Goal: Information Seeking & Learning: Learn about a topic

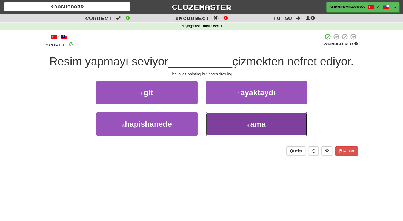
click at [214, 120] on button "4 . ama" at bounding box center [256, 124] width 101 height 24
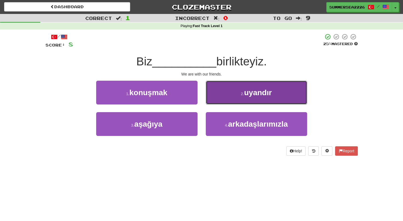
click at [207, 101] on button "2 . uyandır" at bounding box center [256, 93] width 101 height 24
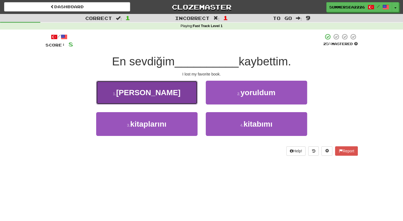
click at [166, 96] on button "1 . alman" at bounding box center [146, 93] width 101 height 24
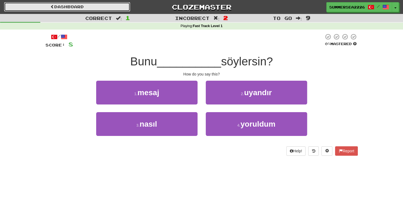
click at [44, 7] on link "Dashboard" at bounding box center [67, 6] width 126 height 9
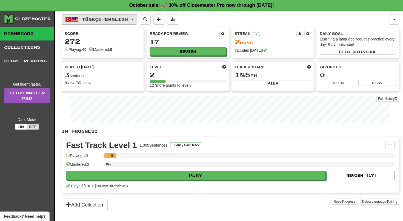
click at [94, 20] on span "Türkçe / English" at bounding box center [105, 19] width 46 height 5
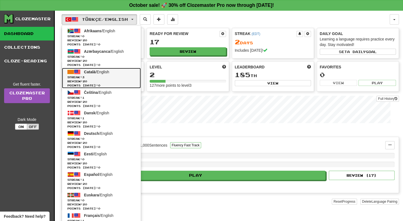
click at [103, 80] on span "Review: 20" at bounding box center [101, 81] width 68 height 4
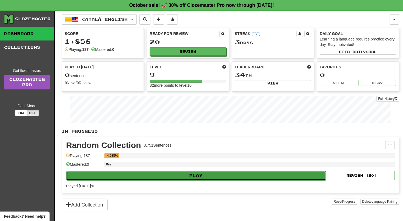
click at [252, 175] on button "Play" at bounding box center [195, 175] width 259 height 9
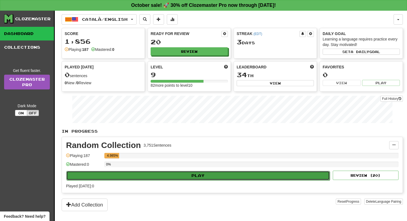
select select "**"
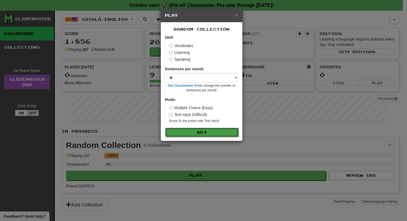
click at [217, 135] on button "Go" at bounding box center [201, 132] width 73 height 9
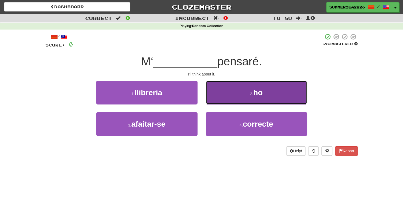
click at [232, 96] on button "2 . ho" at bounding box center [256, 93] width 101 height 24
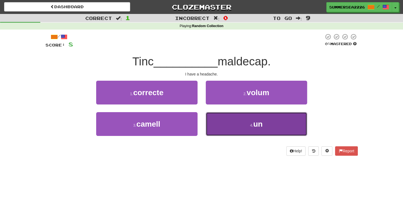
click at [232, 120] on button "4 . un" at bounding box center [256, 124] width 101 height 24
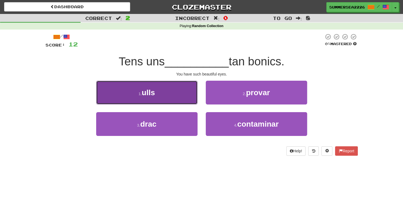
click at [186, 101] on button "1 . ulls" at bounding box center [146, 93] width 101 height 24
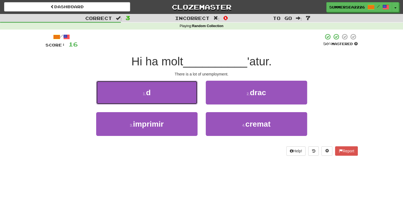
click at [186, 101] on button "1 . d" at bounding box center [146, 93] width 101 height 24
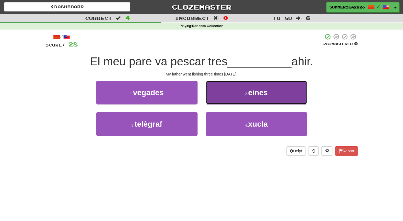
click at [216, 99] on button "2 . eines" at bounding box center [256, 93] width 101 height 24
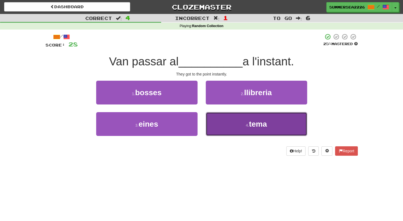
click at [215, 126] on button "4 . tema" at bounding box center [256, 124] width 101 height 24
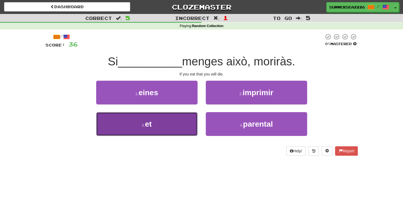
click at [182, 127] on button "3 . et" at bounding box center [146, 124] width 101 height 24
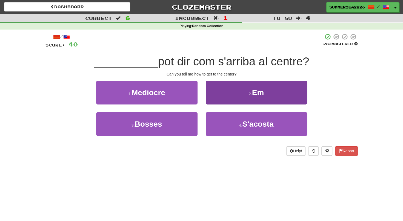
drag, startPoint x: 204, startPoint y: 113, endPoint x: 234, endPoint y: 87, distance: 38.8
click at [234, 87] on div "1 . Mediocre 2 . Em 3 . Bosses 4 . S'acosta" at bounding box center [201, 112] width 320 height 63
click at [234, 87] on button "2 . Em" at bounding box center [256, 93] width 101 height 24
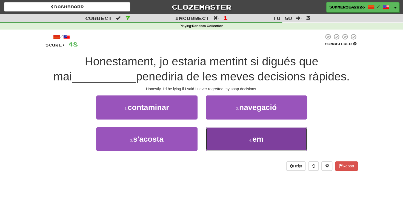
click at [233, 146] on button "4 . em" at bounding box center [256, 139] width 101 height 24
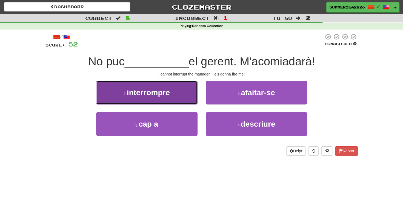
click at [191, 98] on button "1 . interrompre" at bounding box center [146, 93] width 101 height 24
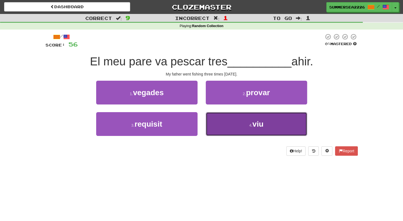
click at [213, 121] on button "4 . viu" at bounding box center [256, 124] width 101 height 24
click at [210, 124] on button "4 . correcte" at bounding box center [256, 124] width 101 height 24
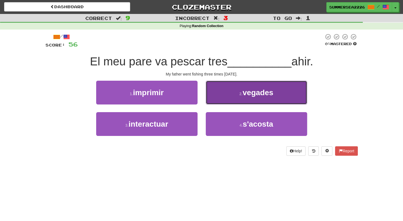
click at [213, 103] on button "2 . vegades" at bounding box center [256, 93] width 101 height 24
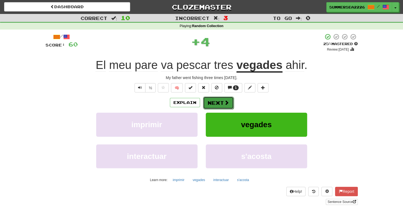
click at [214, 104] on button "Next" at bounding box center [218, 103] width 31 height 13
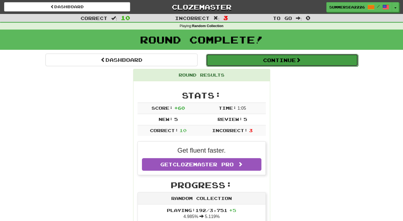
click at [226, 63] on button "Continue" at bounding box center [282, 60] width 152 height 13
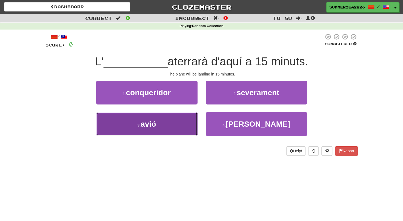
click at [188, 135] on button "3 . avió" at bounding box center [146, 124] width 101 height 24
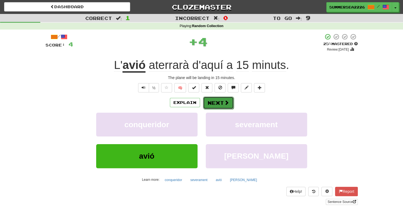
click at [230, 102] on button "Next" at bounding box center [218, 103] width 31 height 13
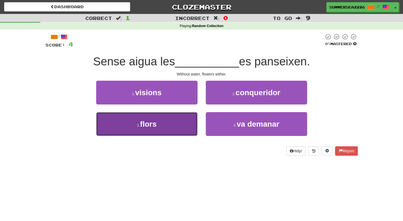
click at [188, 123] on button "3 . flors" at bounding box center [146, 124] width 101 height 24
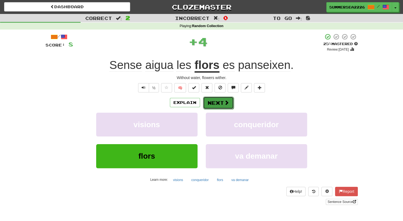
click at [227, 97] on button "Next" at bounding box center [218, 103] width 31 height 13
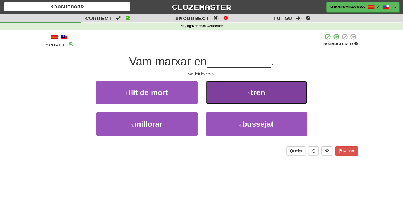
click at [227, 95] on button "2 . tren" at bounding box center [256, 93] width 101 height 24
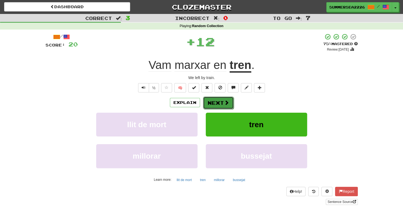
click at [226, 98] on button "Next" at bounding box center [218, 103] width 31 height 13
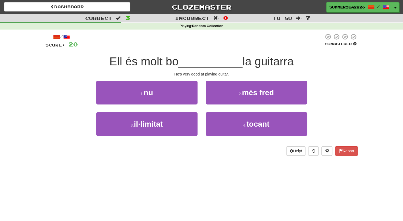
click at [177, 106] on div "1 . nu" at bounding box center [146, 96] width 109 height 31
click at [177, 105] on div "1 . nu" at bounding box center [146, 96] width 109 height 31
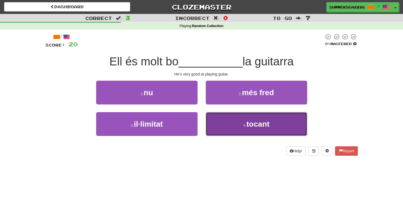
click at [227, 122] on button "4 . tocant" at bounding box center [256, 124] width 101 height 24
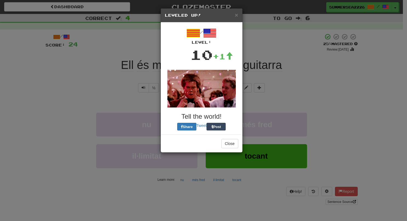
click at [221, 105] on div "× Leveled Up! / Level: 10 +1 Tell the world! Share Tweet Post Close" at bounding box center [201, 80] width 82 height 145
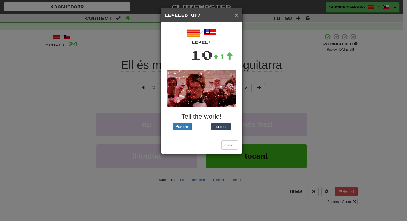
click at [237, 16] on span "×" at bounding box center [236, 15] width 3 height 6
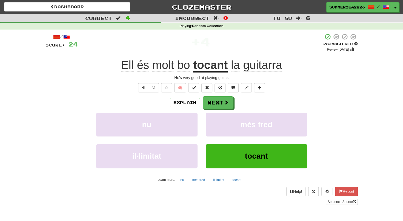
click at [217, 95] on div "/ Score: 24 + 4 25 % Mastered Review: 2025-10-16 Ell és molt bo tocant la guita…" at bounding box center [201, 119] width 312 height 172
click at [217, 100] on button "Next" at bounding box center [218, 103] width 31 height 13
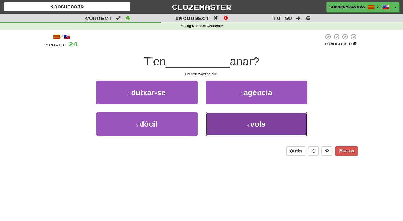
click at [220, 121] on button "4 . vols" at bounding box center [256, 124] width 101 height 24
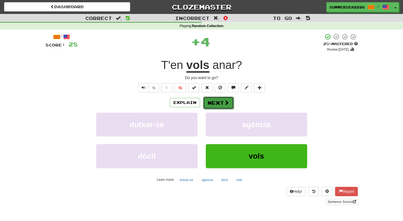
click at [208, 97] on button "Next" at bounding box center [218, 103] width 31 height 13
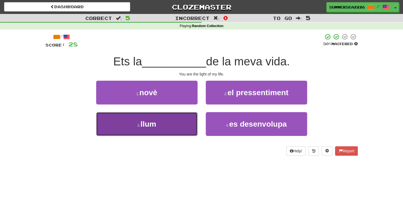
click at [182, 130] on button "3 . llum" at bounding box center [146, 124] width 101 height 24
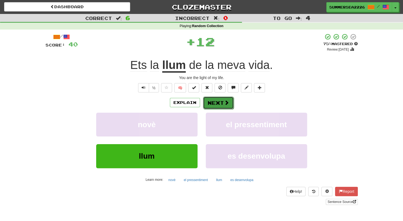
click at [214, 102] on button "Next" at bounding box center [218, 103] width 31 height 13
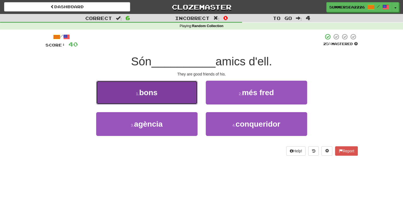
click at [182, 104] on button "1 . bons" at bounding box center [146, 93] width 101 height 24
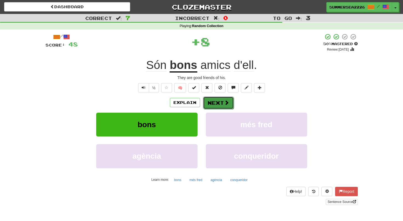
click at [208, 103] on button "Next" at bounding box center [218, 103] width 31 height 13
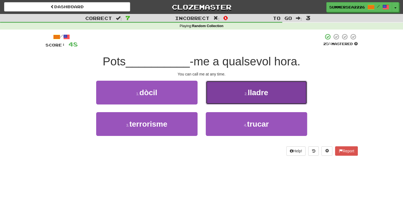
click at [208, 102] on button "2 . lladre" at bounding box center [256, 93] width 101 height 24
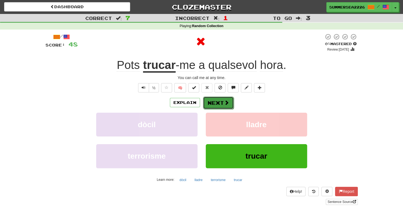
click at [208, 100] on button "Next" at bounding box center [218, 103] width 31 height 13
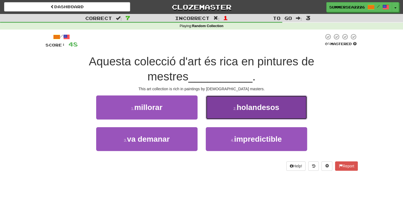
click at [212, 116] on button "2 . holandesos" at bounding box center [256, 108] width 101 height 24
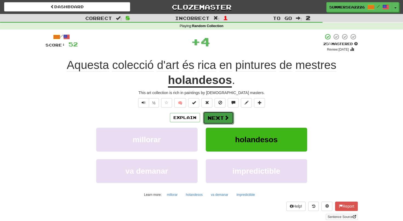
click at [212, 113] on button "Next" at bounding box center [218, 118] width 31 height 13
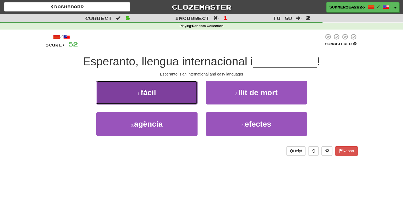
click at [183, 101] on button "1 . fàcil" at bounding box center [146, 93] width 101 height 24
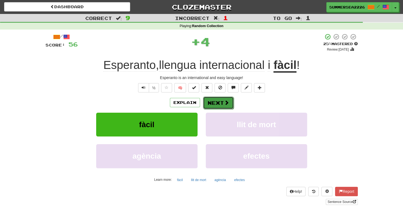
click at [213, 103] on button "Next" at bounding box center [218, 103] width 31 height 13
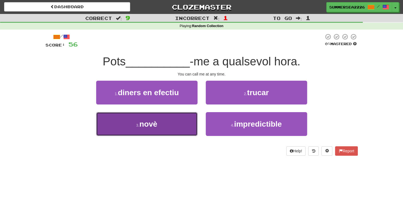
drag, startPoint x: 187, startPoint y: 118, endPoint x: 193, endPoint y: 117, distance: 5.9
click at [193, 117] on button "3 . novè" at bounding box center [146, 124] width 101 height 24
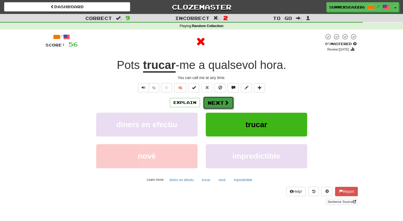
click at [216, 103] on button "Next" at bounding box center [218, 103] width 31 height 13
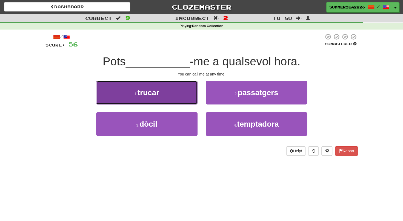
click at [188, 95] on button "1 . trucar" at bounding box center [146, 93] width 101 height 24
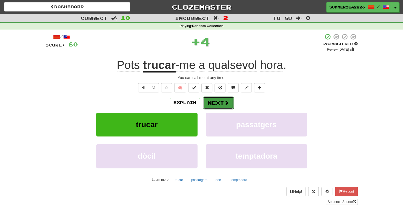
click at [227, 103] on span at bounding box center [226, 102] width 5 height 5
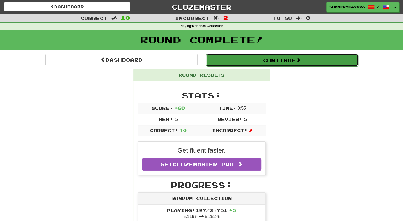
click at [249, 64] on button "Continue" at bounding box center [282, 60] width 152 height 13
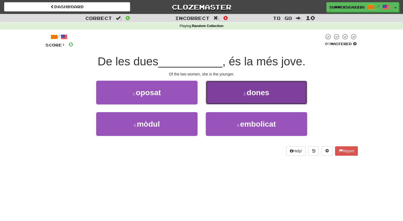
click at [206, 101] on button "2 . dones" at bounding box center [256, 93] width 101 height 24
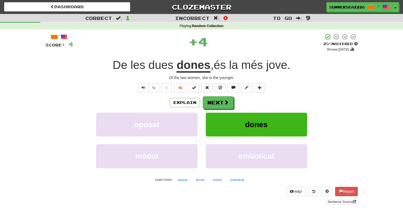
click at [211, 95] on div "/ Score: 4 + 4 25 % Mastered Review: 2025-10-16 De les dues dones , és la més j…" at bounding box center [201, 119] width 312 height 172
click at [209, 98] on button "Next" at bounding box center [218, 103] width 31 height 13
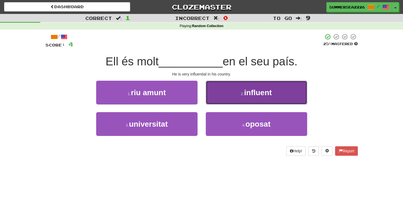
click at [209, 103] on button "2 . influent" at bounding box center [256, 93] width 101 height 24
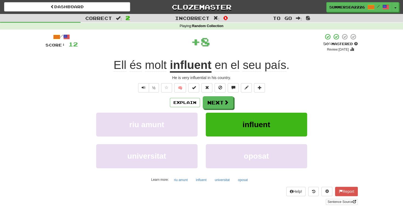
click at [209, 103] on button "Next" at bounding box center [218, 102] width 31 height 13
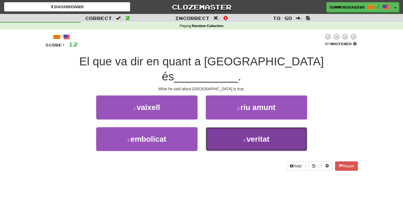
click at [208, 127] on button "4 . veritat" at bounding box center [256, 139] width 101 height 24
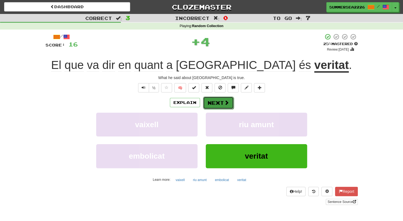
click at [217, 97] on button "Next" at bounding box center [218, 103] width 31 height 13
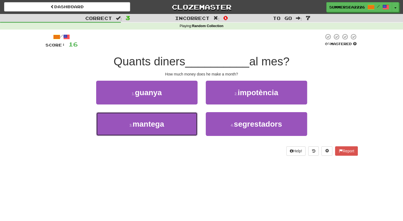
drag, startPoint x: 195, startPoint y: 118, endPoint x: 199, endPoint y: 115, distance: 4.5
click at [199, 115] on div "3 . mantega" at bounding box center [146, 127] width 109 height 31
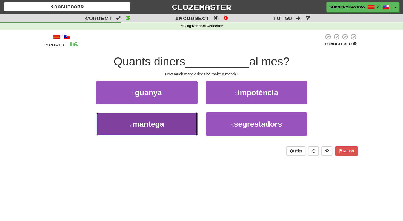
click at [196, 112] on button "3 . mantega" at bounding box center [146, 124] width 101 height 24
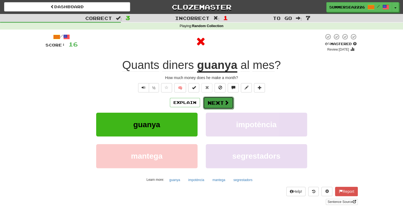
click at [214, 97] on button "Next" at bounding box center [218, 103] width 31 height 13
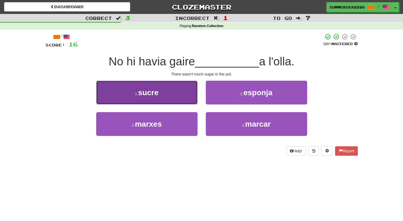
click at [194, 100] on button "1 . sucre" at bounding box center [146, 93] width 101 height 24
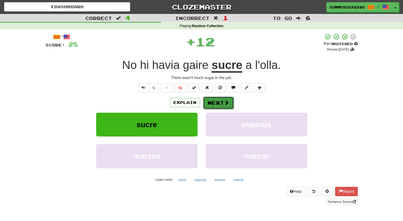
click at [227, 102] on span at bounding box center [226, 102] width 5 height 5
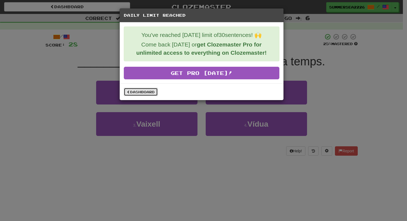
click at [135, 93] on link "Dashboard" at bounding box center [141, 92] width 34 height 8
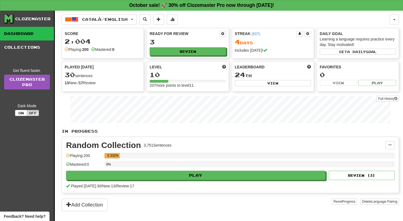
click at [130, 27] on div "Català / English Afrikaans / English Streak: 0 Review: 20 Points today: 0 Azərb…" at bounding box center [230, 123] width 337 height 224
click at [132, 23] on button "Català / English" at bounding box center [99, 19] width 75 height 10
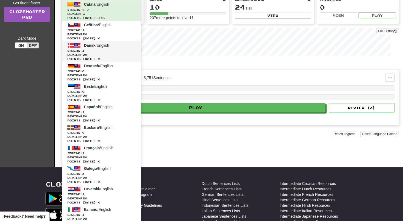
scroll to position [72, 0]
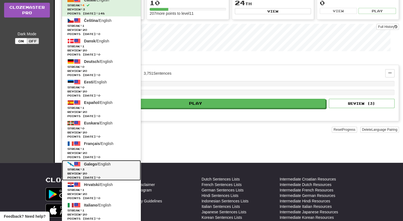
click at [86, 168] on span "Streak: 3" at bounding box center [101, 170] width 68 height 4
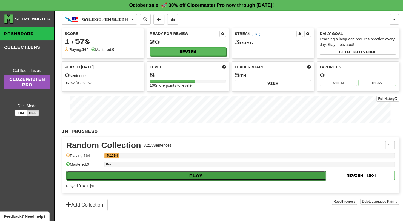
click at [139, 174] on button "Play" at bounding box center [195, 175] width 259 height 9
select select "**"
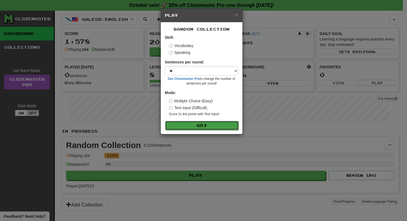
click at [218, 126] on button "Go" at bounding box center [201, 125] width 73 height 9
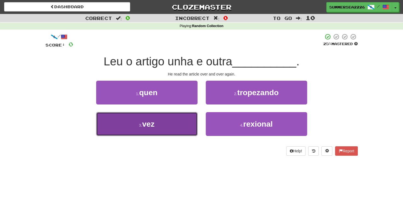
click at [184, 123] on button "3 . vez" at bounding box center [146, 124] width 101 height 24
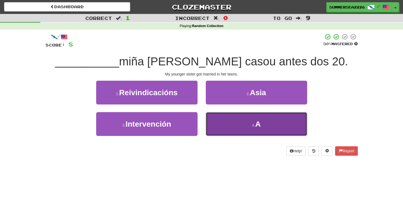
click at [212, 128] on button "4 . A" at bounding box center [256, 124] width 101 height 24
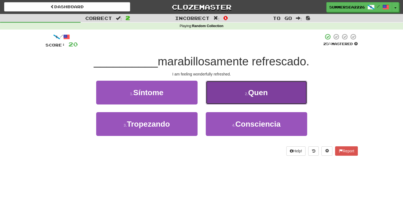
click at [233, 92] on button "2 . Quen" at bounding box center [256, 93] width 101 height 24
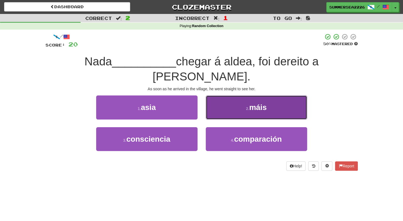
click at [206, 96] on button "2 . máis" at bounding box center [256, 108] width 101 height 24
click at [223, 92] on div "/ Score: 20 50 % Mastered Nada __________ chegar á aldea, foi dereito a vela. A…" at bounding box center [201, 101] width 312 height 137
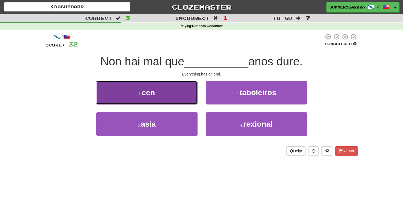
click at [195, 99] on button "1 . cen" at bounding box center [146, 93] width 101 height 24
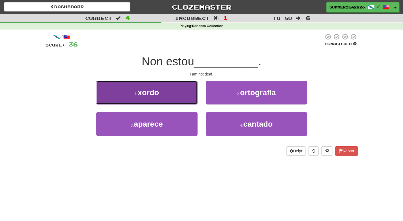
click at [188, 94] on button "1 . xordo" at bounding box center [146, 93] width 101 height 24
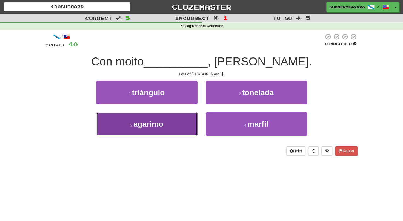
click at [196, 119] on button "3 . agarimo" at bounding box center [146, 124] width 101 height 24
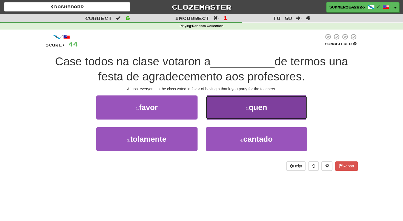
click at [209, 116] on button "2 . quen" at bounding box center [256, 108] width 101 height 24
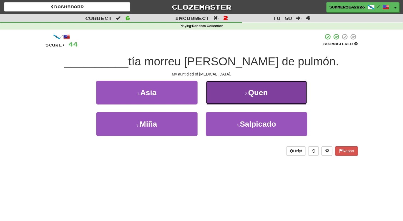
click at [217, 101] on button "2 . Quen" at bounding box center [256, 93] width 101 height 24
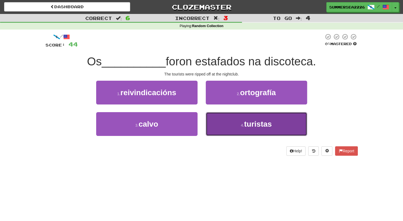
click at [218, 125] on button "4 . turistas" at bounding box center [256, 124] width 101 height 24
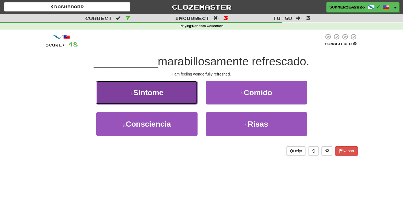
click at [193, 103] on button "1 . Síntome" at bounding box center [146, 93] width 101 height 24
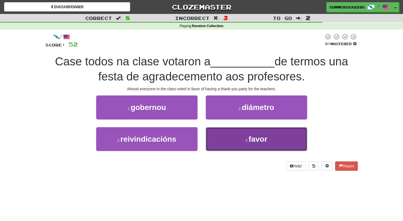
click at [224, 134] on button "4 . favor" at bounding box center [256, 139] width 101 height 24
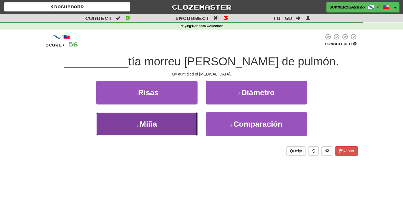
click at [191, 122] on button "3 . Miña" at bounding box center [146, 124] width 101 height 24
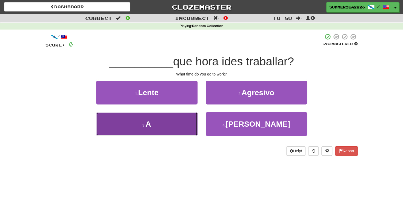
click at [148, 132] on button "3 . A" at bounding box center [146, 124] width 101 height 24
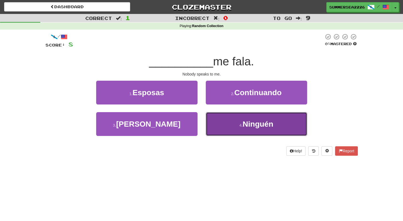
click at [239, 120] on button "4 . Ninguén" at bounding box center [256, 124] width 101 height 24
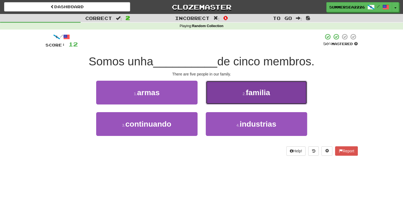
click at [211, 100] on button "2 . familia" at bounding box center [256, 93] width 101 height 24
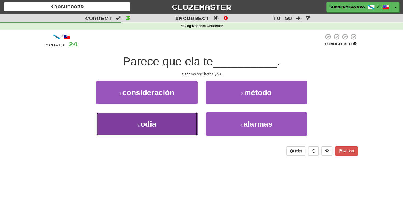
click at [195, 123] on button "3 . odia" at bounding box center [146, 124] width 101 height 24
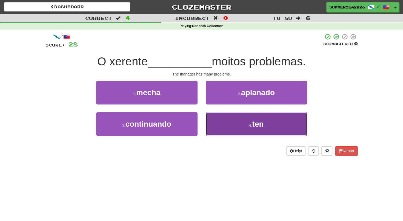
click at [207, 124] on button "4 . ten" at bounding box center [256, 124] width 101 height 24
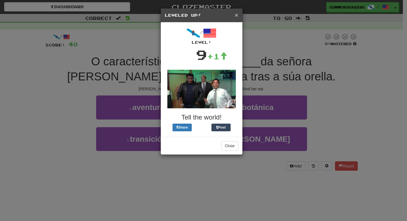
click at [236, 15] on span "×" at bounding box center [236, 15] width 3 height 6
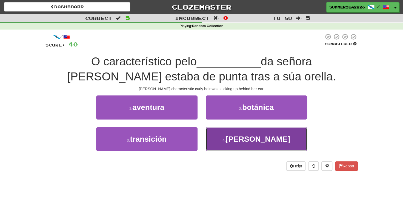
click at [217, 137] on button "4 . rizo" at bounding box center [256, 139] width 101 height 24
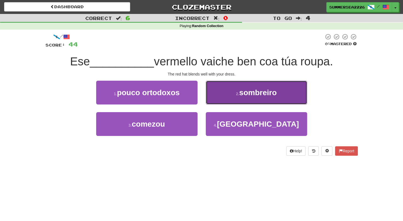
click at [226, 97] on button "2 . sombreiro" at bounding box center [256, 93] width 101 height 24
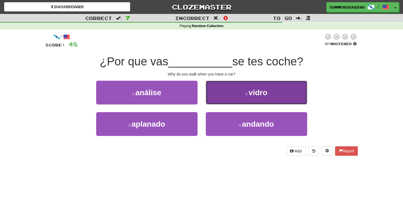
click at [226, 99] on button "2 . vidro" at bounding box center [256, 93] width 101 height 24
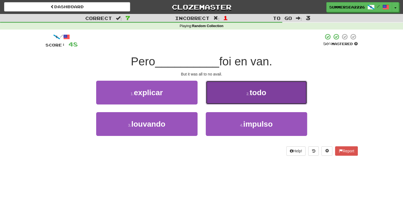
click at [227, 101] on button "2 . todo" at bounding box center [256, 93] width 101 height 24
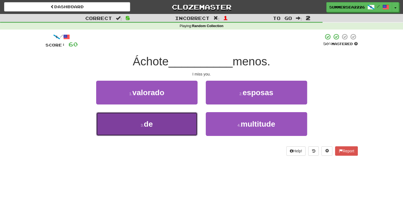
click at [196, 114] on button "3 . de" at bounding box center [146, 124] width 101 height 24
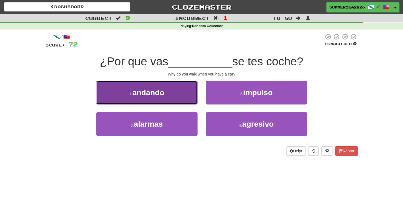
click at [193, 101] on button "1 . andando" at bounding box center [146, 93] width 101 height 24
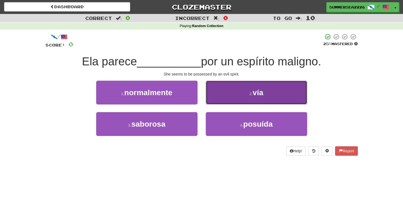
click at [209, 96] on button "2 . vía" at bounding box center [256, 93] width 101 height 24
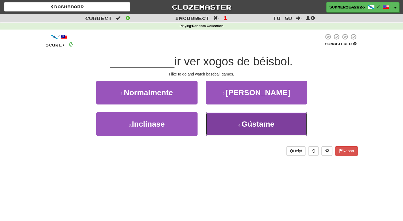
click at [212, 115] on button "4 . Gústame" at bounding box center [256, 124] width 101 height 24
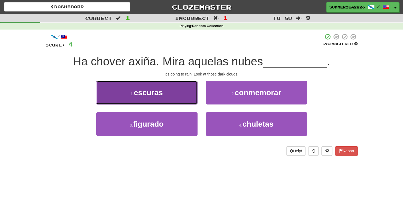
click at [193, 100] on button "1 . escuras" at bounding box center [146, 93] width 101 height 24
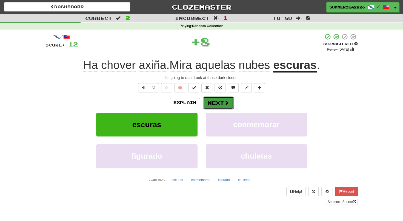
click at [212, 101] on button "Next" at bounding box center [218, 103] width 31 height 13
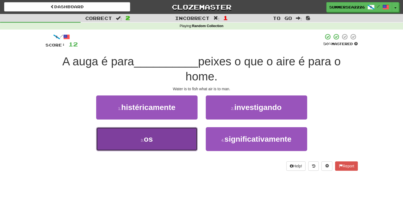
click at [172, 129] on button "3 . os" at bounding box center [146, 139] width 101 height 24
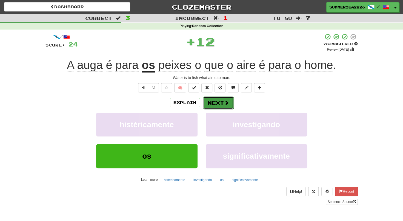
click at [212, 107] on button "Next" at bounding box center [218, 103] width 31 height 13
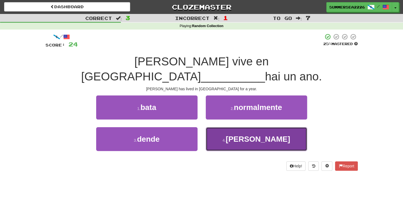
click at [212, 127] on button "4 . olmo" at bounding box center [256, 139] width 101 height 24
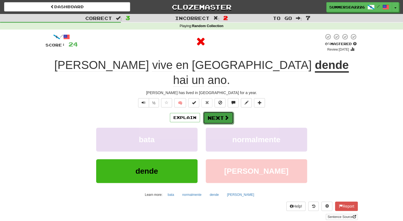
click at [210, 112] on button "Next" at bounding box center [218, 118] width 31 height 13
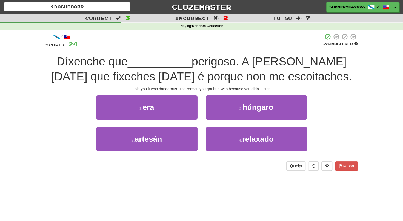
click at [197, 108] on div "1 . era" at bounding box center [146, 111] width 109 height 31
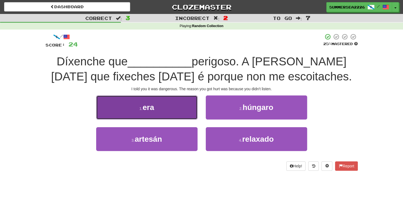
click at [195, 108] on button "1 . era" at bounding box center [146, 108] width 101 height 24
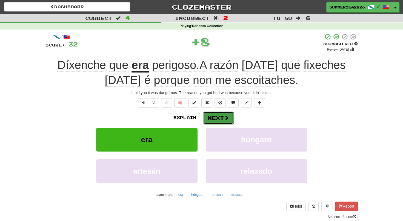
click at [219, 115] on button "Next" at bounding box center [218, 118] width 31 height 13
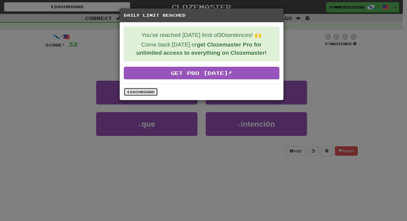
click at [136, 93] on link "Dashboard" at bounding box center [141, 92] width 34 height 8
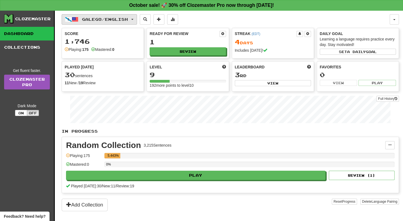
click at [125, 23] on button "Galego / English" at bounding box center [99, 19] width 75 height 10
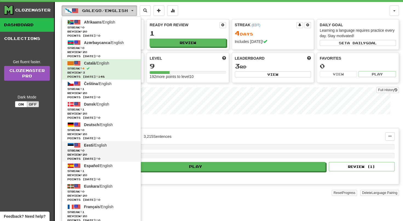
scroll to position [7, 0]
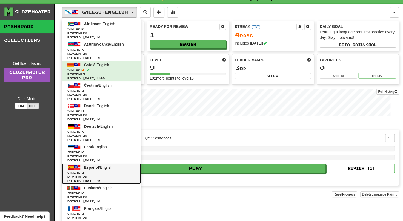
click at [97, 172] on span "Streak: 1" at bounding box center [101, 173] width 68 height 4
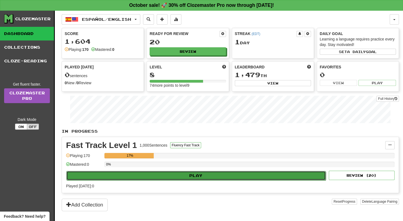
click at [165, 172] on button "Play" at bounding box center [195, 175] width 259 height 9
select select "**"
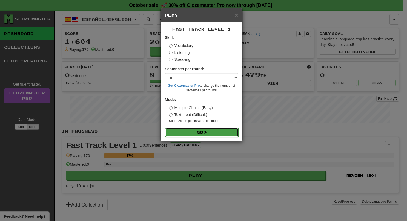
click at [204, 132] on button "Go" at bounding box center [201, 132] width 73 height 9
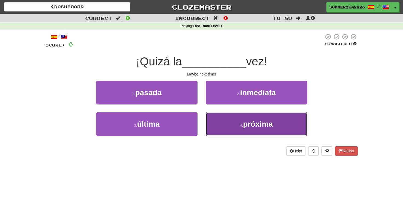
click at [241, 121] on button "4 . próxima" at bounding box center [256, 124] width 101 height 24
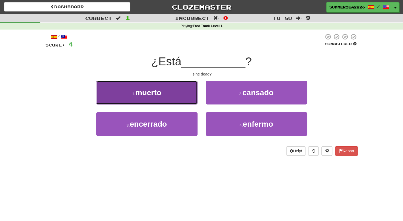
click at [175, 102] on button "1 . muerto" at bounding box center [146, 93] width 101 height 24
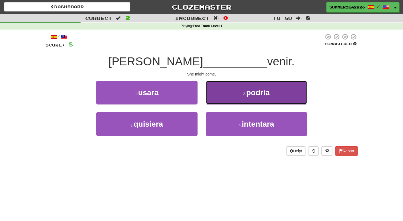
click at [217, 100] on button "2 . podría" at bounding box center [256, 93] width 101 height 24
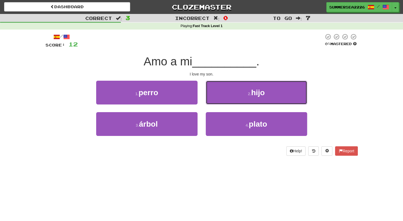
click at [217, 99] on button "2 . hijo" at bounding box center [256, 93] width 101 height 24
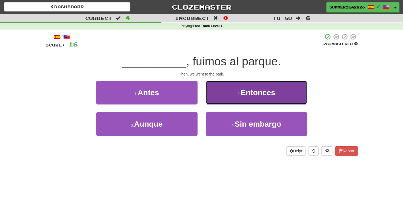
click at [215, 100] on button "2 . Entonces" at bounding box center [256, 93] width 101 height 24
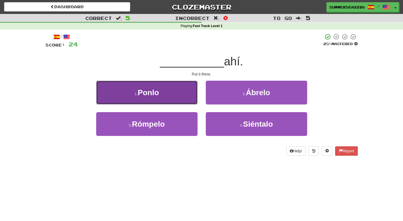
click at [196, 100] on button "1 . Ponlo" at bounding box center [146, 93] width 101 height 24
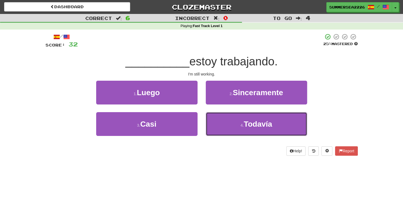
drag, startPoint x: 209, startPoint y: 114, endPoint x: 195, endPoint y: 106, distance: 15.8
click at [195, 106] on div "1 . Luego 2 . Sinceramente 3 . Casi 4 . Todavía" at bounding box center [201, 112] width 320 height 63
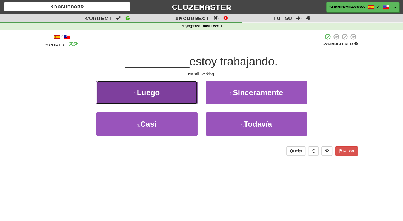
click at [192, 102] on button "1 . Luego" at bounding box center [146, 93] width 101 height 24
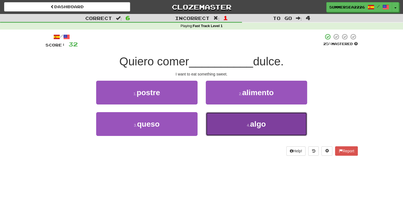
click at [207, 114] on button "4 . algo" at bounding box center [256, 124] width 101 height 24
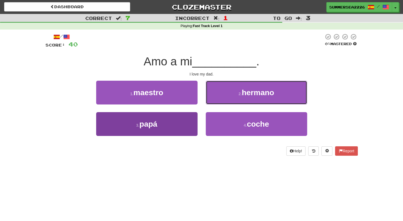
drag, startPoint x: 214, startPoint y: 101, endPoint x: 195, endPoint y: 116, distance: 23.0
click at [195, 116] on div "1 . maestro 2 . hermano 3 . papá 4 . coche" at bounding box center [201, 112] width 320 height 63
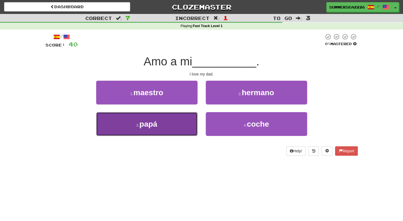
click at [195, 116] on button "3 . papá" at bounding box center [146, 124] width 101 height 24
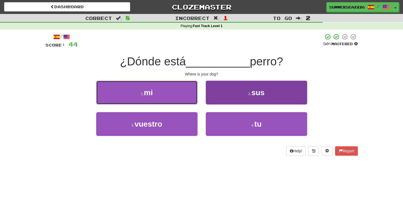
drag, startPoint x: 192, startPoint y: 101, endPoint x: 217, endPoint y: 96, distance: 25.2
click at [217, 96] on div "1 . mi 2 . sus" at bounding box center [201, 96] width 328 height 31
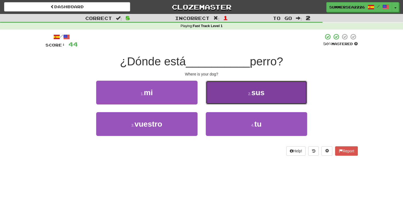
click at [217, 96] on button "2 . sus" at bounding box center [256, 93] width 101 height 24
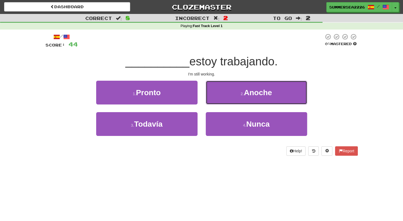
drag, startPoint x: 208, startPoint y: 101, endPoint x: 202, endPoint y: 111, distance: 12.2
click at [202, 111] on div "2 . Anoche" at bounding box center [255, 96] width 109 height 31
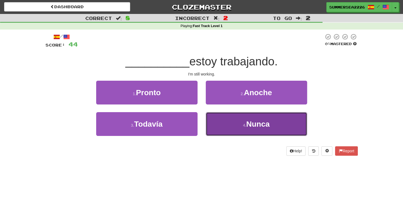
click at [208, 116] on button "4 . Nunca" at bounding box center [256, 124] width 101 height 24
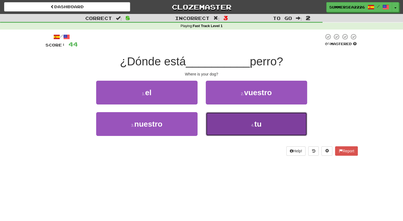
click at [217, 124] on button "4 . tu" at bounding box center [256, 124] width 101 height 24
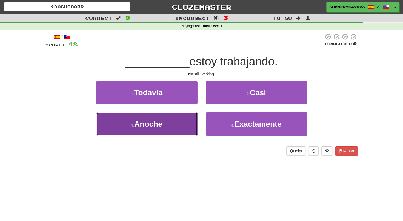
click at [190, 123] on button "3 . Anoche" at bounding box center [146, 124] width 101 height 24
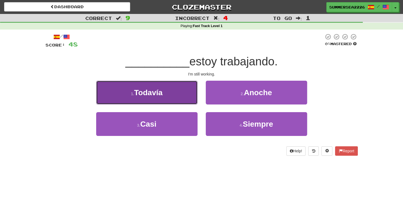
click at [96, 81] on button "1 . Todavía" at bounding box center [146, 93] width 101 height 24
click at [184, 93] on div "/ Score: 48 0 % Mastered __________ estoy trabajando. I'm still working. 1 . To…" at bounding box center [201, 94] width 312 height 122
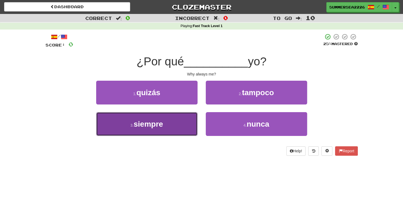
click at [176, 120] on button "3 . siempre" at bounding box center [146, 124] width 101 height 24
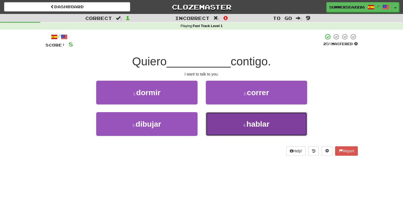
click at [206, 120] on button "4 . hablar" at bounding box center [256, 124] width 101 height 24
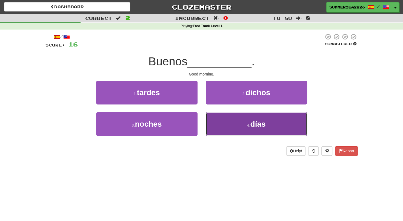
click at [210, 120] on button "4 . días" at bounding box center [256, 124] width 101 height 24
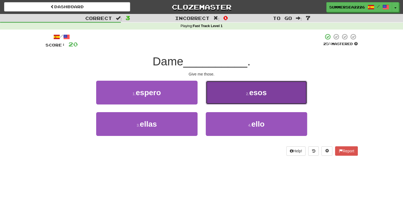
click at [211, 102] on button "2 . esos" at bounding box center [256, 93] width 101 height 24
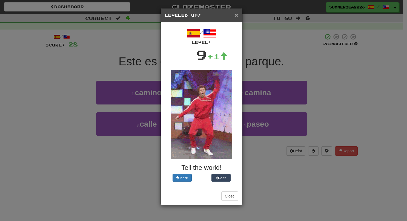
click at [235, 14] on span "×" at bounding box center [236, 15] width 3 height 6
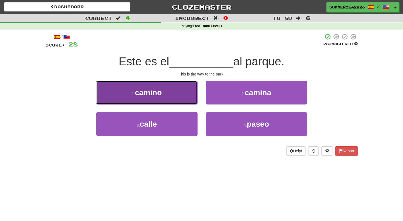
click at [183, 96] on button "1 . camino" at bounding box center [146, 93] width 101 height 24
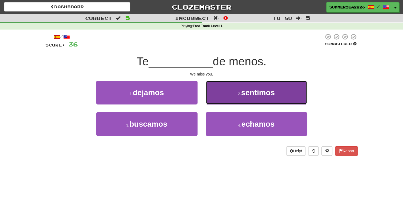
click at [212, 101] on button "2 . sentimos" at bounding box center [256, 93] width 101 height 24
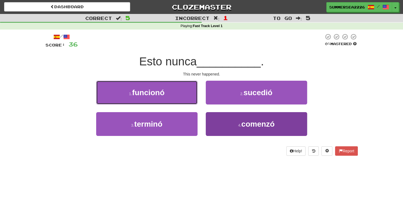
drag, startPoint x: 195, startPoint y: 102, endPoint x: 217, endPoint y: 120, distance: 28.5
click at [217, 120] on div "1 . funcionó 2 . sucedió 3 . terminó 4 . comenzó" at bounding box center [201, 112] width 320 height 63
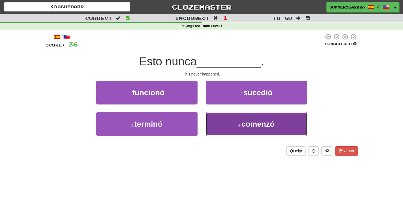
click at [217, 120] on button "4 . comenzó" at bounding box center [256, 124] width 101 height 24
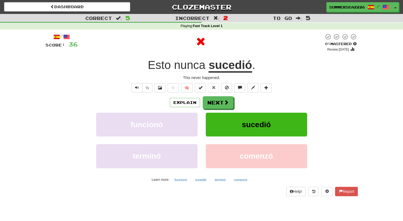
click at [211, 109] on div "Explain Next funcionó sucedió terminó comenzó Learn more: funcionó sucedió term…" at bounding box center [201, 140] width 312 height 88
click at [211, 101] on button "Next" at bounding box center [218, 103] width 31 height 13
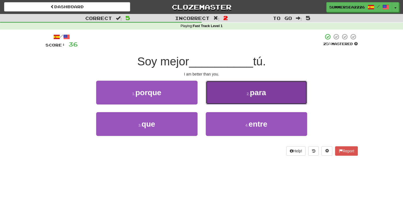
click at [221, 103] on button "2 . para" at bounding box center [256, 93] width 101 height 24
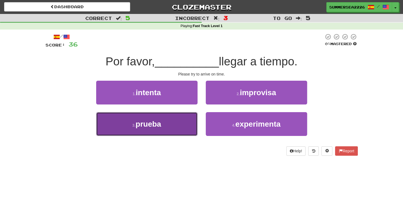
click at [184, 125] on button "3 . prueba" at bounding box center [146, 124] width 101 height 24
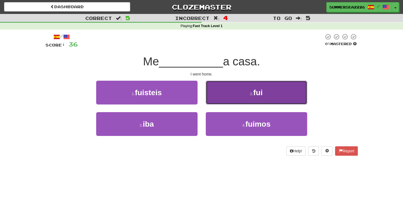
click at [209, 102] on button "2 . fui" at bounding box center [256, 93] width 101 height 24
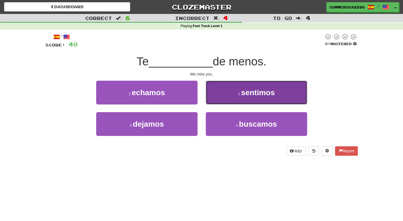
click at [233, 97] on button "2 . sentimos" at bounding box center [256, 93] width 101 height 24
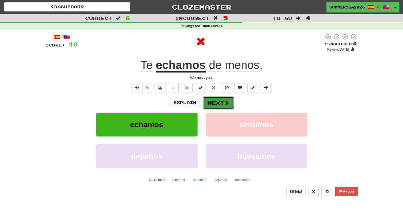
click at [221, 102] on button "Next" at bounding box center [218, 103] width 31 height 13
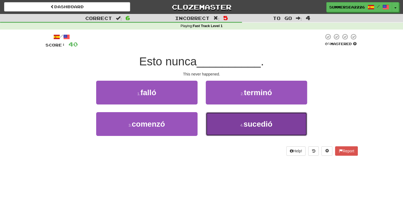
click at [216, 124] on button "4 . sucedió" at bounding box center [256, 124] width 101 height 24
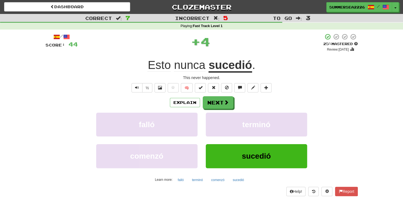
click at [214, 109] on div "Explain Next falló terminó comenzó sucedió Learn more: falló terminó comenzó su…" at bounding box center [201, 140] width 312 height 88
click at [210, 104] on button "Next" at bounding box center [218, 103] width 31 height 13
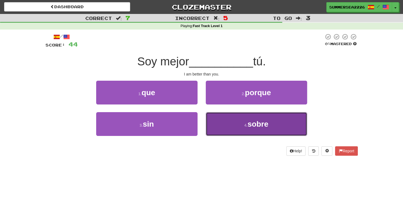
click at [206, 119] on button "4 . sobre" at bounding box center [256, 124] width 101 height 24
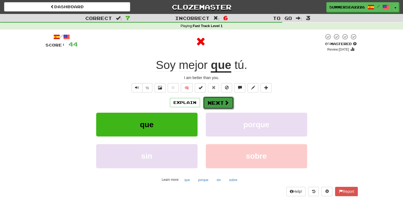
click at [203, 102] on button "Next" at bounding box center [218, 103] width 31 height 13
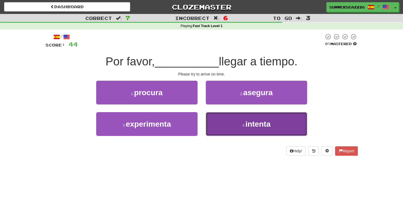
click at [217, 117] on button "4 . intenta" at bounding box center [256, 124] width 101 height 24
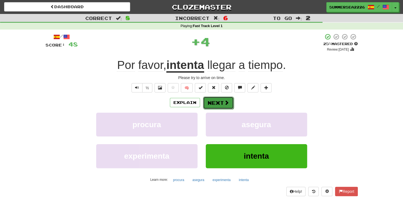
click at [221, 105] on button "Next" at bounding box center [218, 103] width 31 height 13
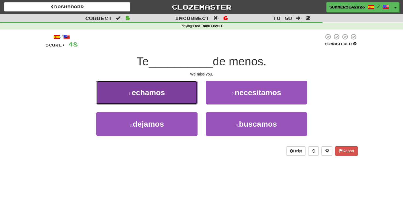
click at [191, 96] on button "1 . echamos" at bounding box center [146, 93] width 101 height 24
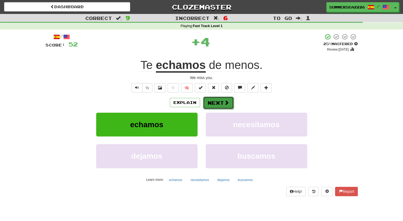
click at [221, 97] on button "Next" at bounding box center [218, 103] width 31 height 13
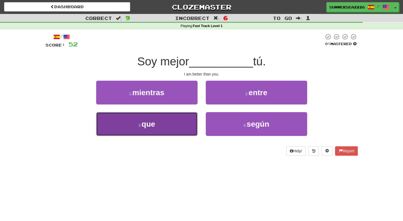
click at [181, 124] on button "3 . que" at bounding box center [146, 124] width 101 height 24
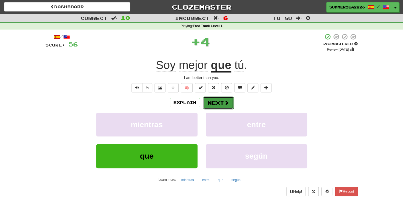
click at [220, 102] on button "Next" at bounding box center [218, 103] width 31 height 13
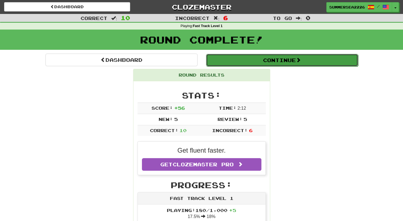
click at [236, 64] on button "Continue" at bounding box center [282, 60] width 152 height 13
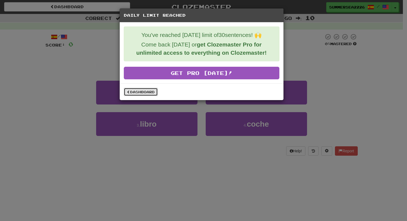
click at [145, 89] on link "Dashboard" at bounding box center [141, 92] width 34 height 8
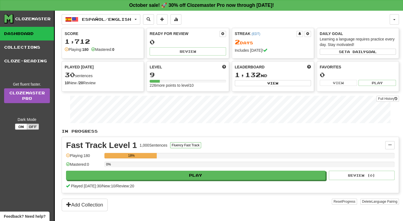
click at [105, 25] on div "Español / English Afrikaans / English Streak: 0 Review: 20 Points [DATE]: 0 Azə…" at bounding box center [230, 123] width 337 height 224
click at [105, 22] on button "Español / English" at bounding box center [101, 19] width 79 height 10
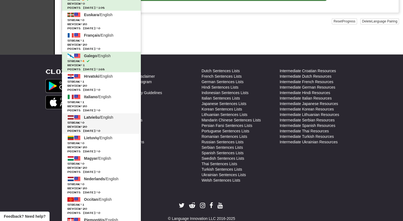
scroll to position [212, 0]
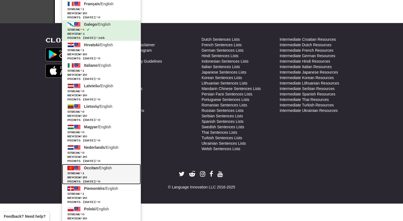
click at [96, 181] on span "Points [DATE]: 0" at bounding box center [101, 182] width 68 height 4
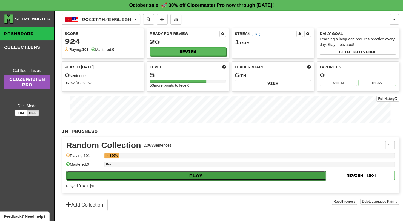
click at [169, 176] on button "Play" at bounding box center [195, 175] width 259 height 9
select select "**"
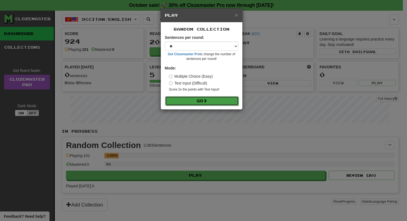
click at [184, 103] on button "Go" at bounding box center [201, 100] width 73 height 9
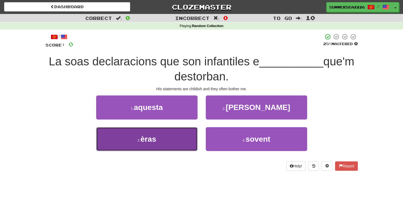
click at [161, 133] on button "3 . èras" at bounding box center [146, 139] width 101 height 24
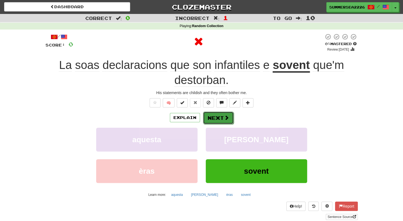
click at [206, 116] on button "Next" at bounding box center [218, 118] width 31 height 13
